Goal: Information Seeking & Learning: Learn about a topic

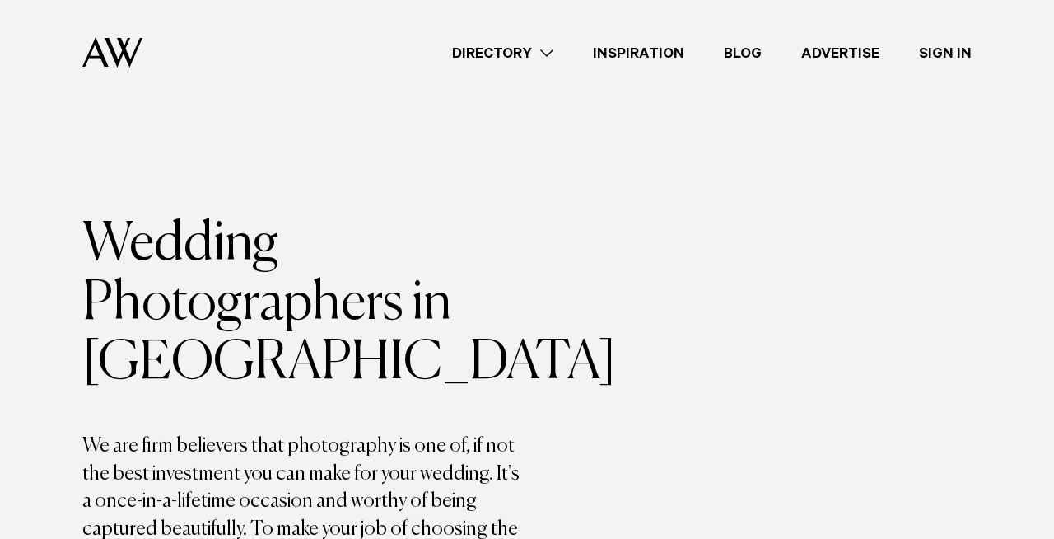
click at [540, 56] on link "Directory" at bounding box center [502, 53] width 141 height 22
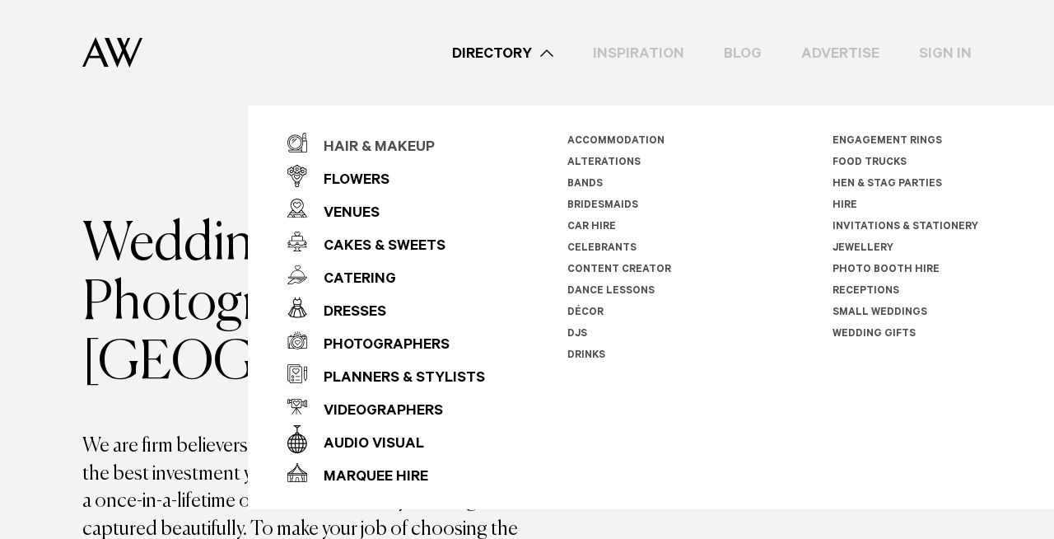
click at [393, 141] on div "Hair & Makeup" at bounding box center [371, 148] width 128 height 33
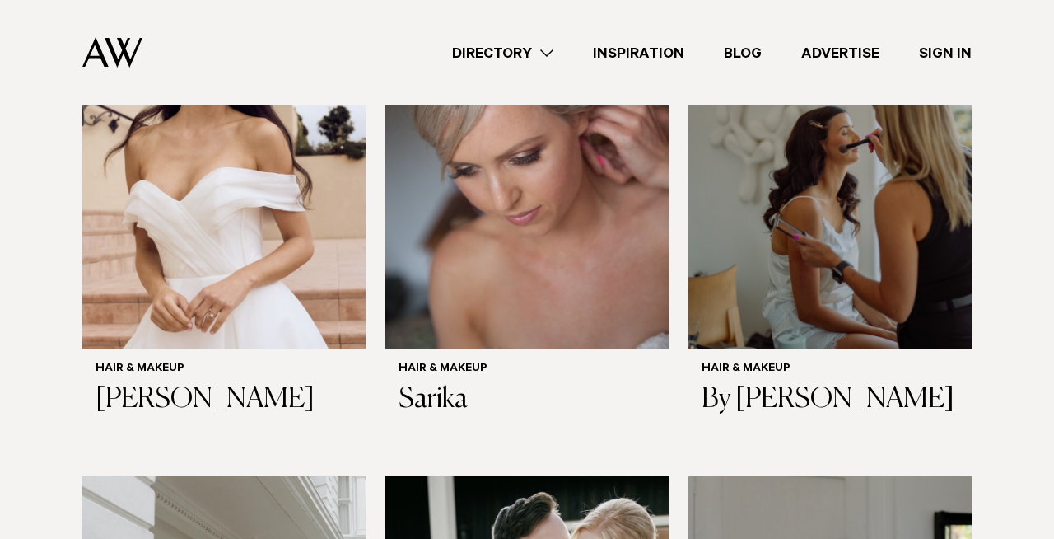
scroll to position [1232, 0]
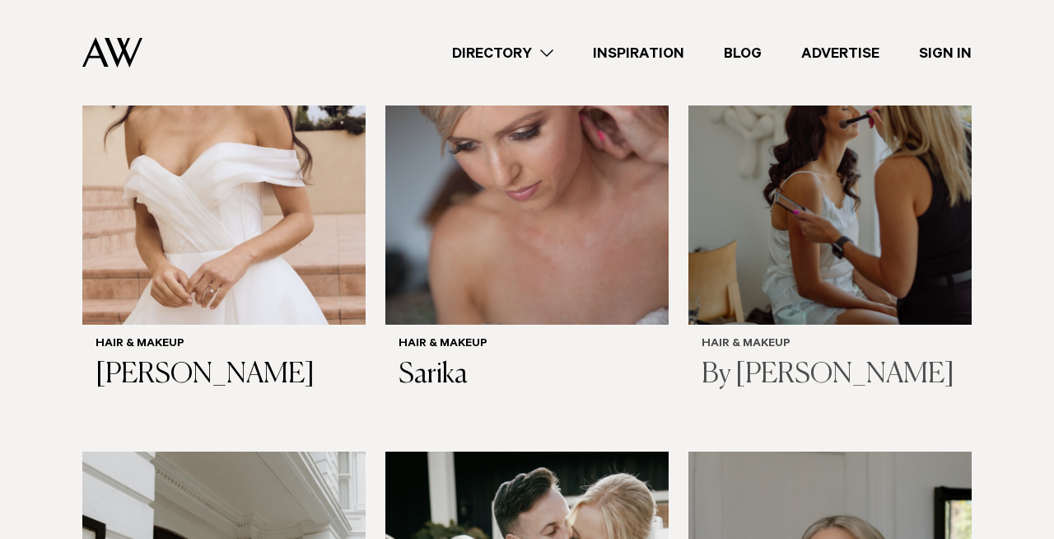
click at [811, 288] on img at bounding box center [830, 135] width 283 height 380
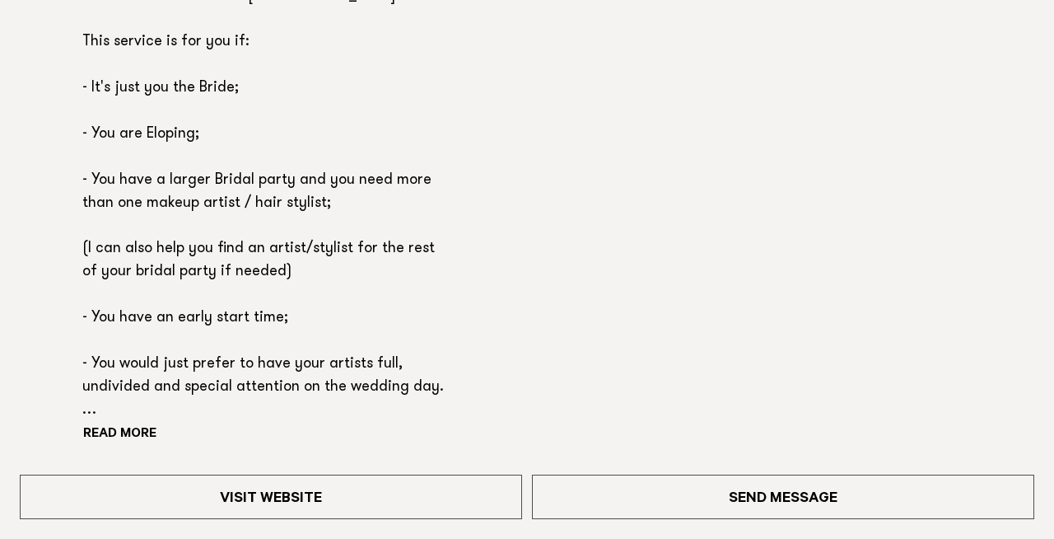
scroll to position [1134, 0]
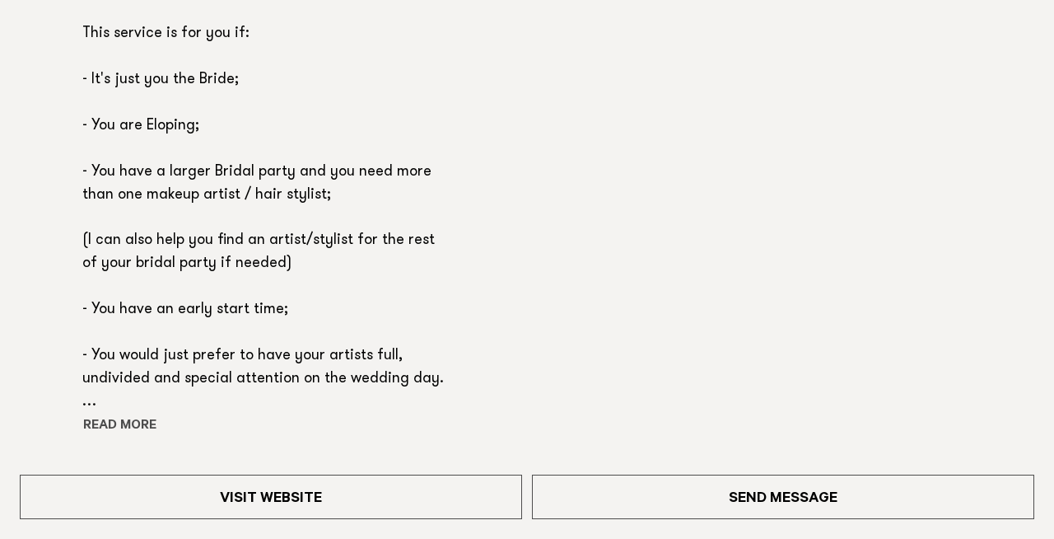
click at [119, 425] on button "Read more" at bounding box center [156, 426] width 148 height 25
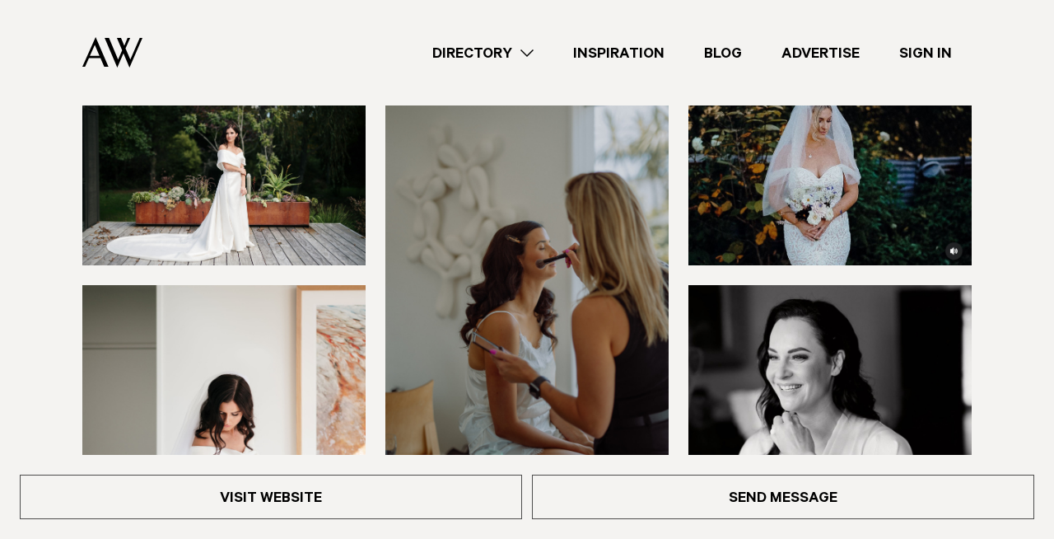
scroll to position [0, 0]
